Goal: Task Accomplishment & Management: Manage account settings

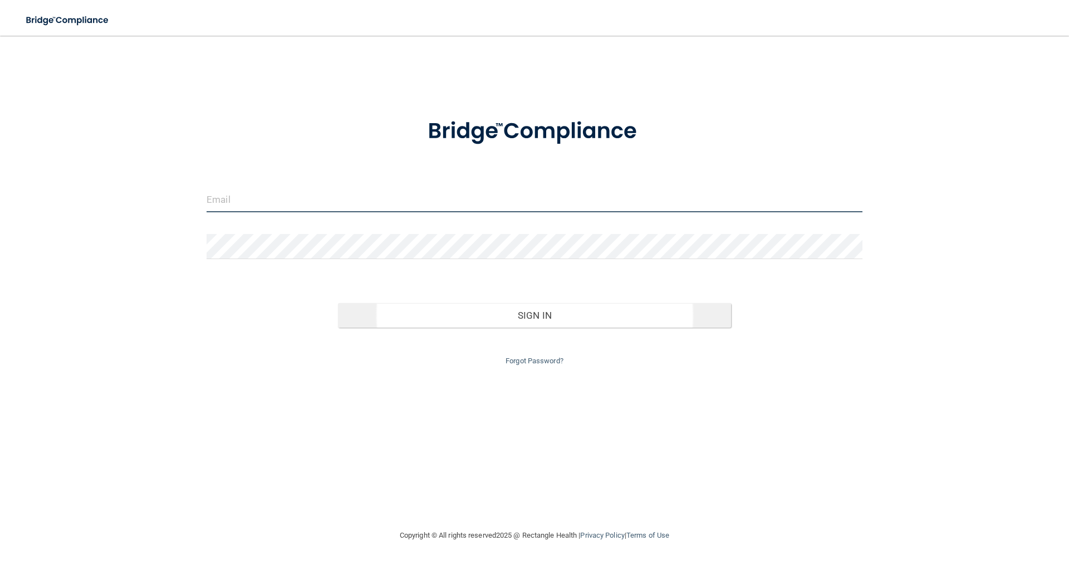
type input "[PERSON_NAME][EMAIL_ADDRESS][DOMAIN_NAME]"
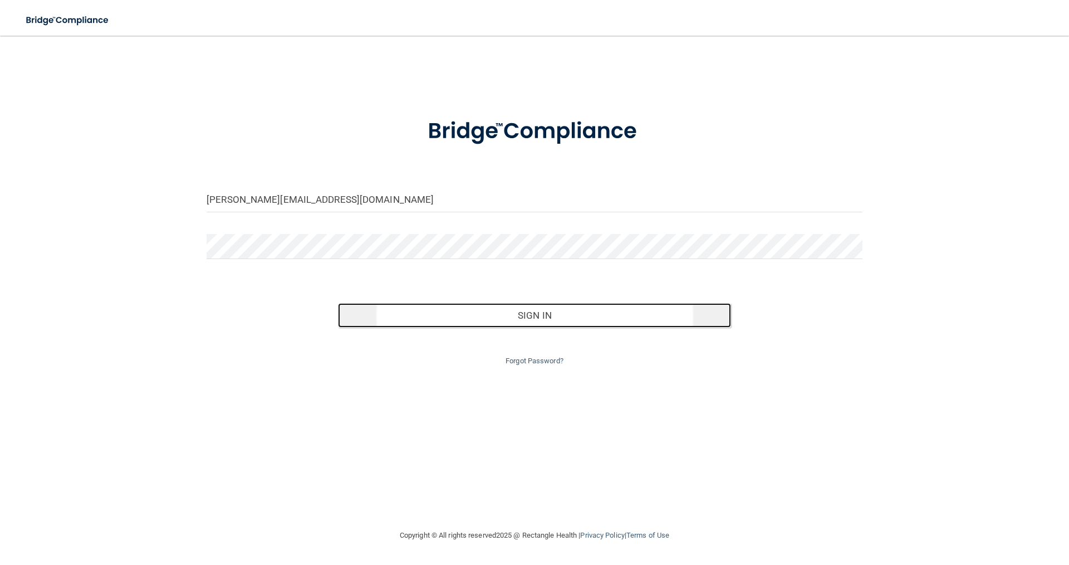
click at [582, 319] on button "Sign In" at bounding box center [535, 315] width 394 height 25
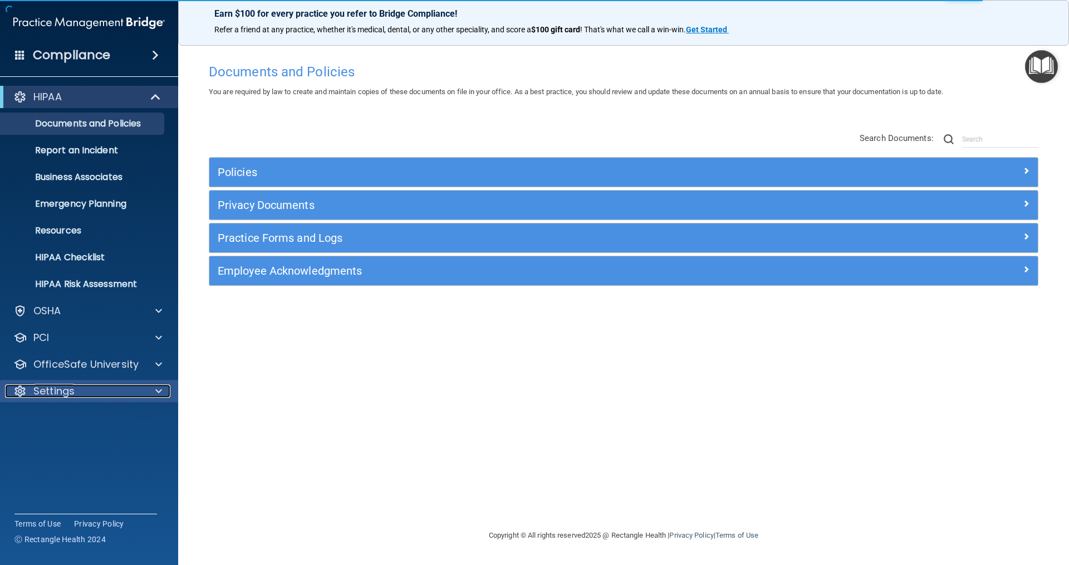
click at [127, 388] on div "Settings" at bounding box center [74, 390] width 138 height 13
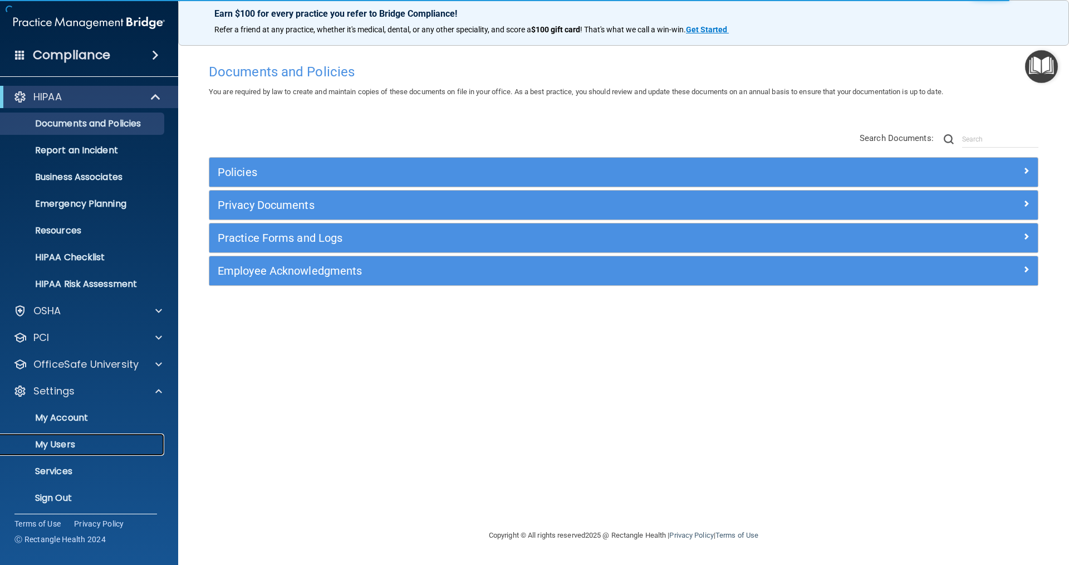
click at [63, 448] on p "My Users" at bounding box center [83, 444] width 152 height 11
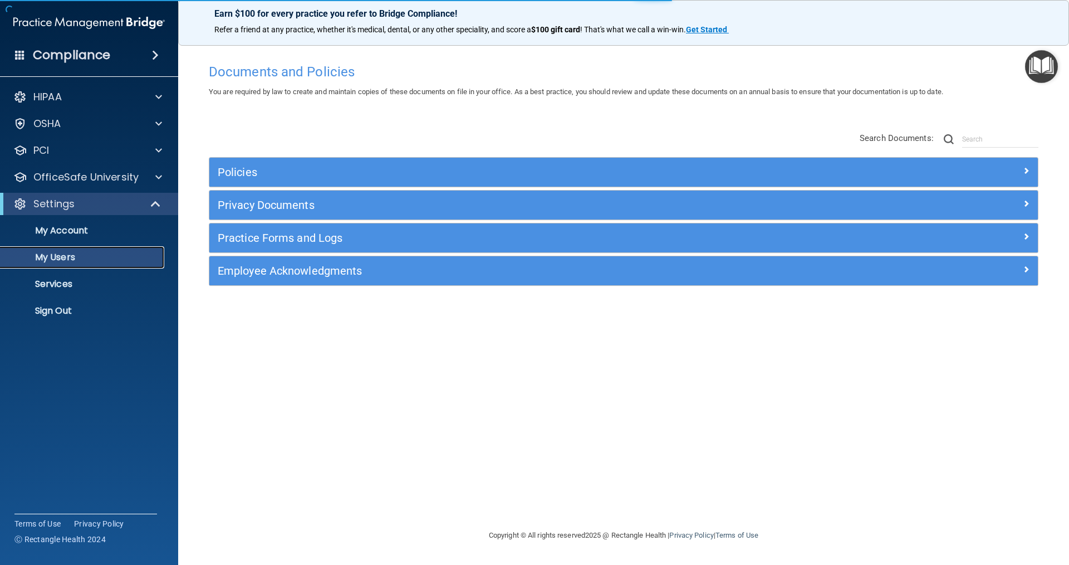
select select "20"
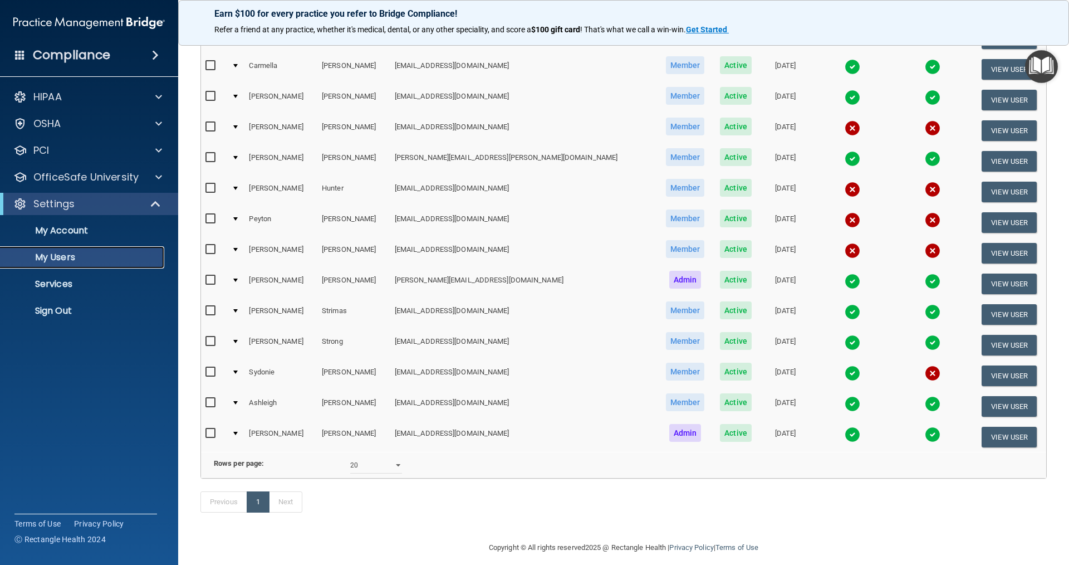
scroll to position [167, 0]
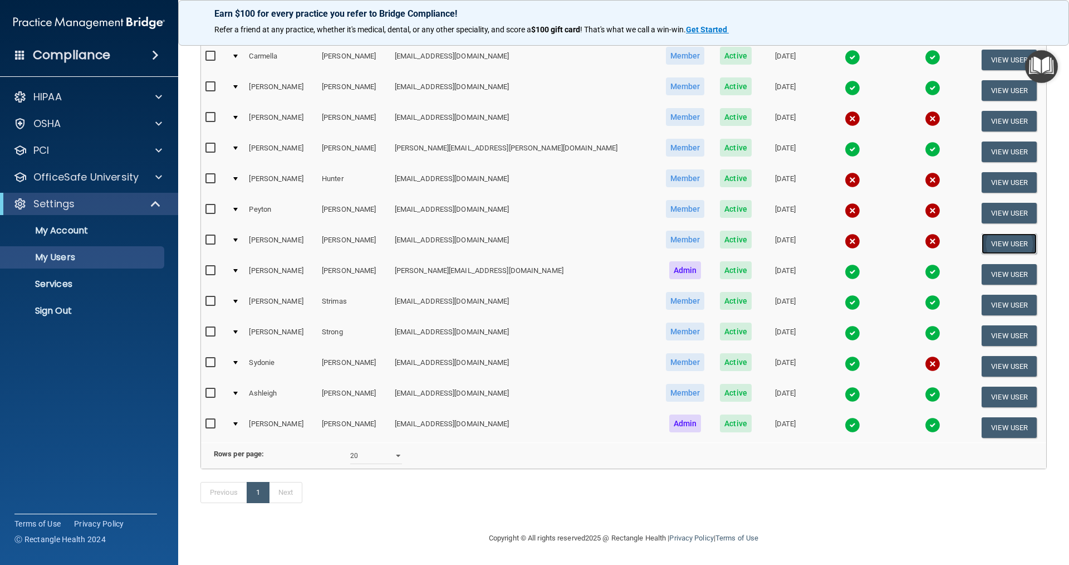
click at [1006, 233] on button "View User" at bounding box center [1009, 243] width 55 height 21
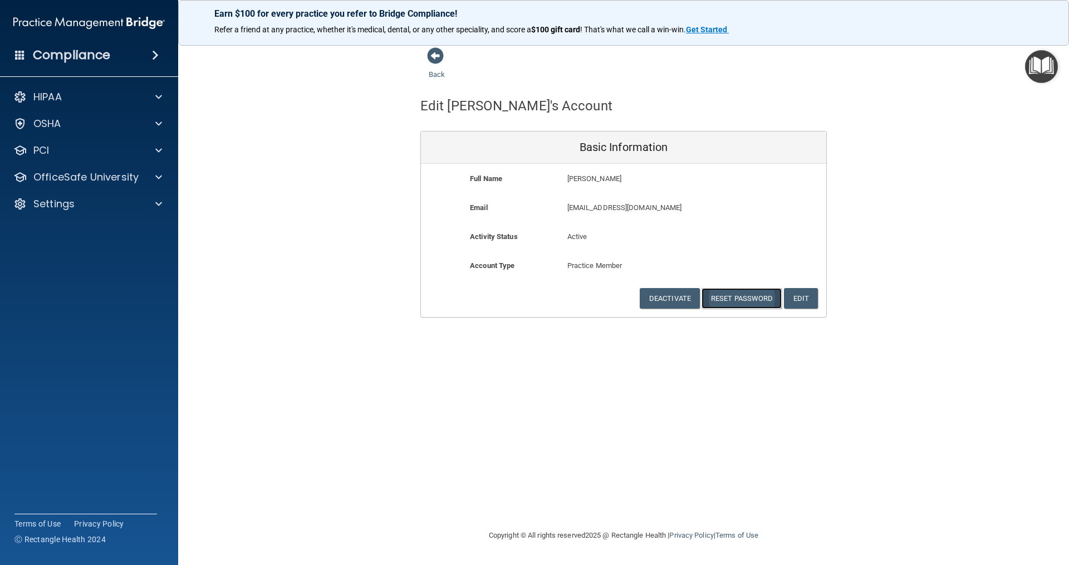
click at [751, 298] on button "Reset Password" at bounding box center [742, 298] width 80 height 21
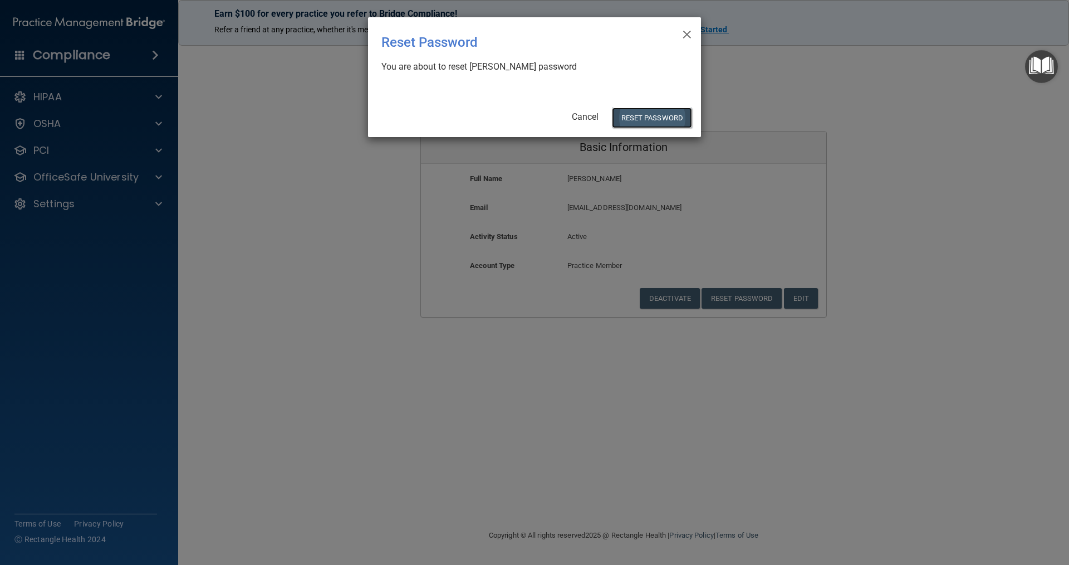
click at [649, 114] on button "Reset Password" at bounding box center [652, 117] width 80 height 21
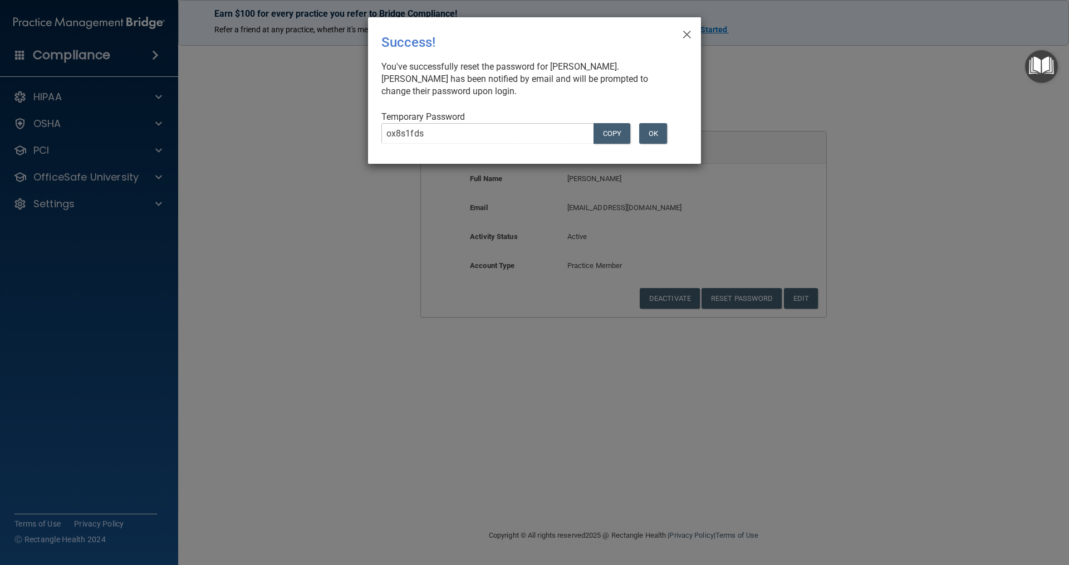
click at [374, 140] on div "ox8s1fds COPY" at bounding box center [504, 138] width 262 height 30
click at [608, 133] on button "COPY" at bounding box center [612, 133] width 37 height 21
click at [688, 35] on span "×" at bounding box center [687, 33] width 10 height 22
